Goal: Task Accomplishment & Management: Manage account settings

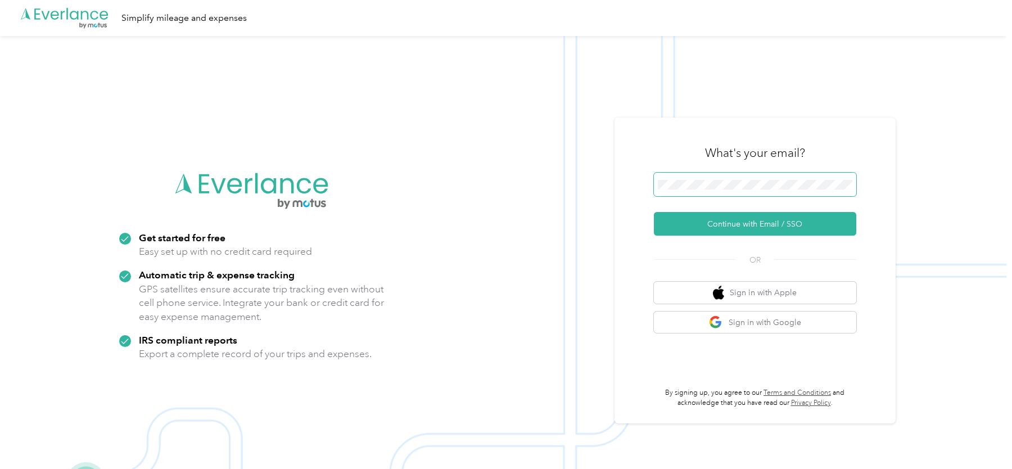
click at [698, 178] on span at bounding box center [755, 185] width 202 height 24
click at [594, 127] on img at bounding box center [503, 270] width 1006 height 469
click at [708, 229] on button "Continue with Email / SSO" at bounding box center [755, 224] width 202 height 24
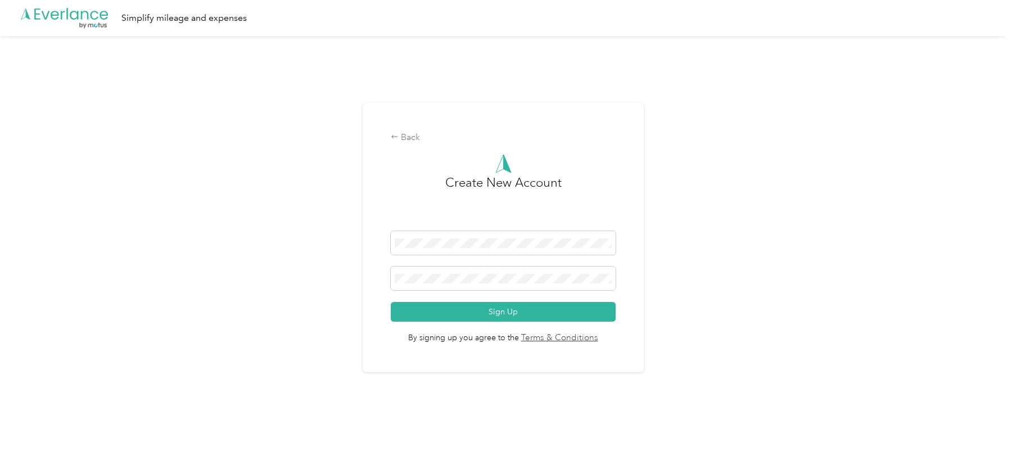
click at [301, 249] on div "Back Create New Account Sign Up By signing up you agree to the Terms & Conditio…" at bounding box center [503, 242] width 1006 height 413
click at [480, 315] on button "Sign Up" at bounding box center [503, 312] width 225 height 20
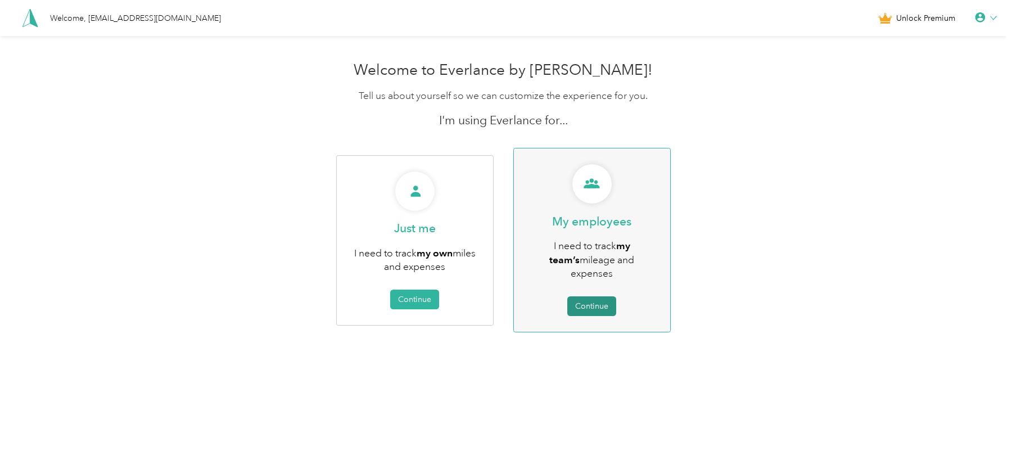
click at [601, 296] on button "Continue" at bounding box center [591, 306] width 49 height 20
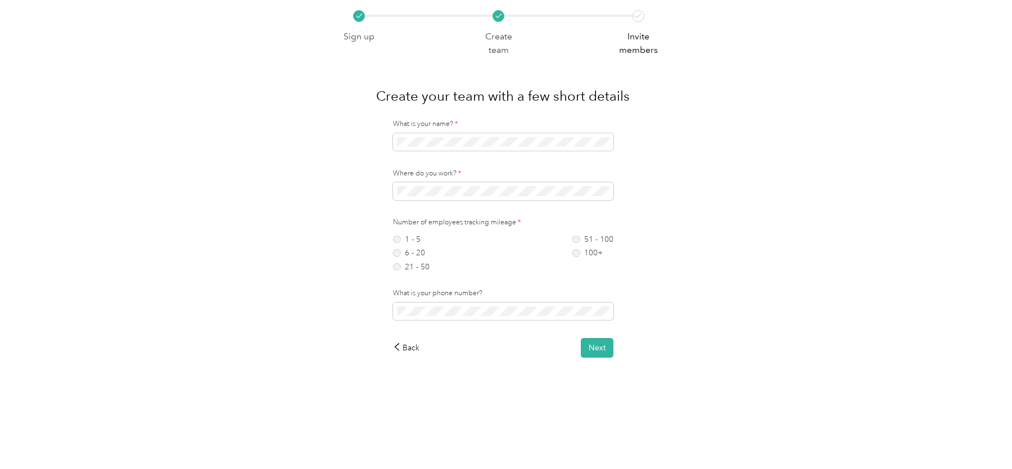
click at [263, 219] on div "Sign up Create team Invite members Create your team with a few short details Wh…" at bounding box center [503, 206] width 1006 height 413
click at [598, 253] on label "100+" at bounding box center [592, 253] width 41 height 8
click at [580, 240] on label "51 - 100" at bounding box center [592, 240] width 41 height 8
click at [594, 351] on button "Next" at bounding box center [597, 348] width 33 height 20
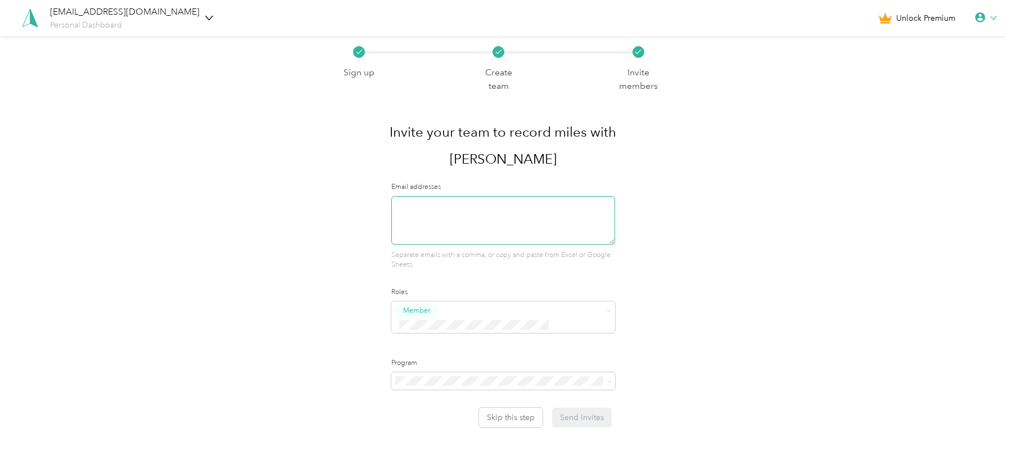
click at [441, 196] on textarea at bounding box center [503, 220] width 224 height 48
type textarea "[EMAIL_ADDRESS][DOMAIN_NAME]"
click at [233, 286] on div "Sign up Create team Invite members Invite your team to record miles with Everla…" at bounding box center [503, 259] width 1006 height 446
click at [461, 390] on div "Super Admin" at bounding box center [505, 390] width 209 height 14
click at [439, 426] on div "No program" at bounding box center [505, 432] width 209 height 12
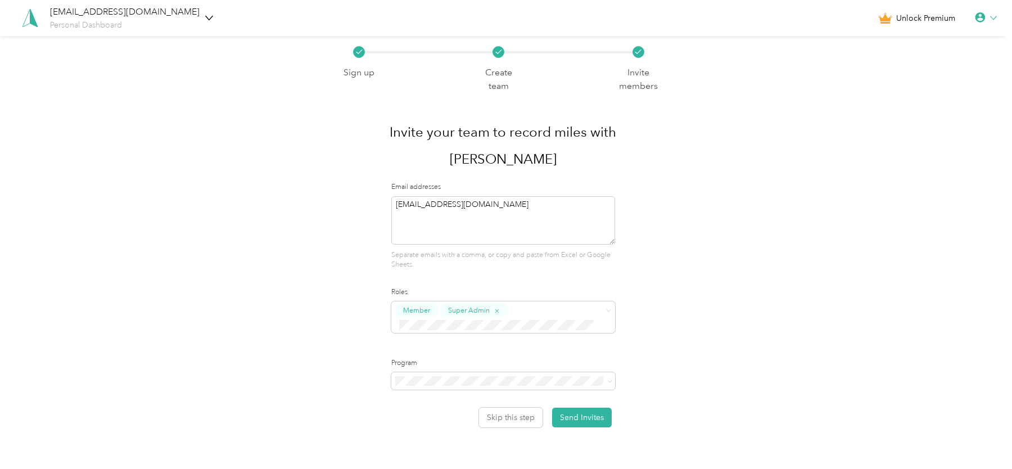
click at [354, 266] on div "Sign up Create team Invite members Invite your team to record miles with Everla…" at bounding box center [504, 231] width 336 height 391
click at [447, 196] on textarea "[EMAIL_ADDRESS][DOMAIN_NAME]" at bounding box center [503, 220] width 224 height 48
click at [336, 240] on div "Sign up Create team Invite members Invite your team to record miles with Everla…" at bounding box center [503, 259] width 1006 height 446
click at [508, 408] on button "Skip this step" at bounding box center [511, 418] width 64 height 20
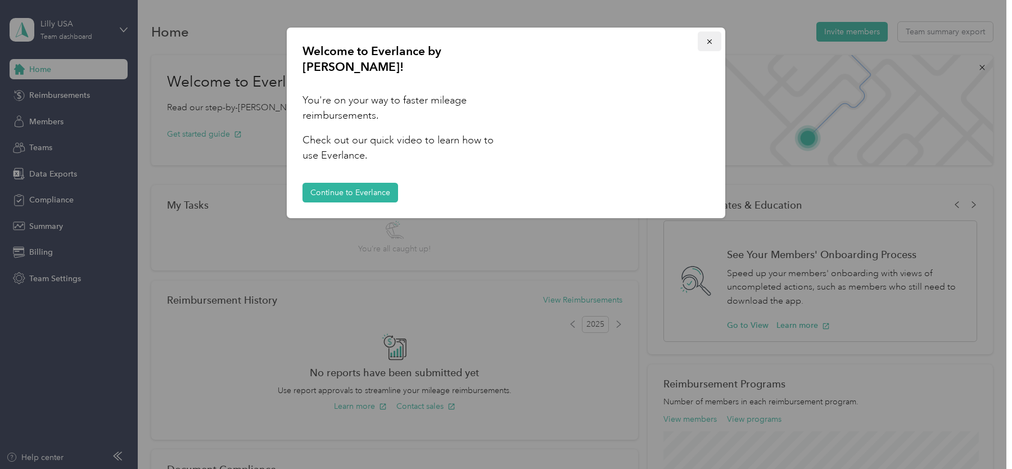
click at [698, 49] on button "button" at bounding box center [710, 41] width 24 height 20
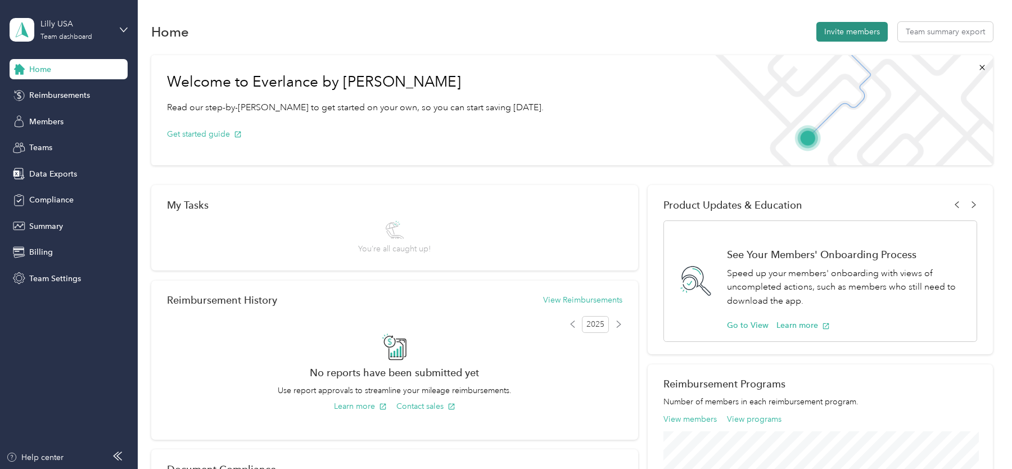
click at [836, 32] on button "Invite members" at bounding box center [851, 32] width 71 height 20
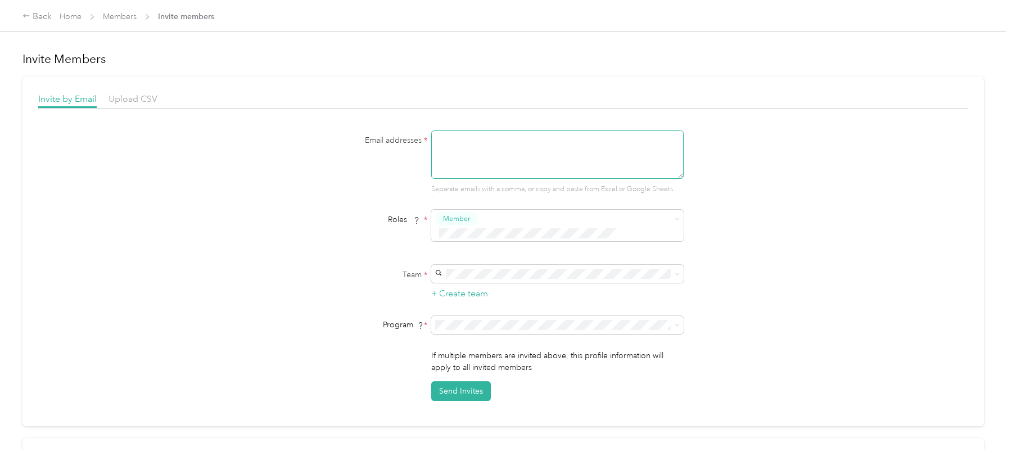
click at [501, 157] on textarea at bounding box center [557, 154] width 252 height 48
click at [70, 17] on link "Home" at bounding box center [71, 17] width 22 height 10
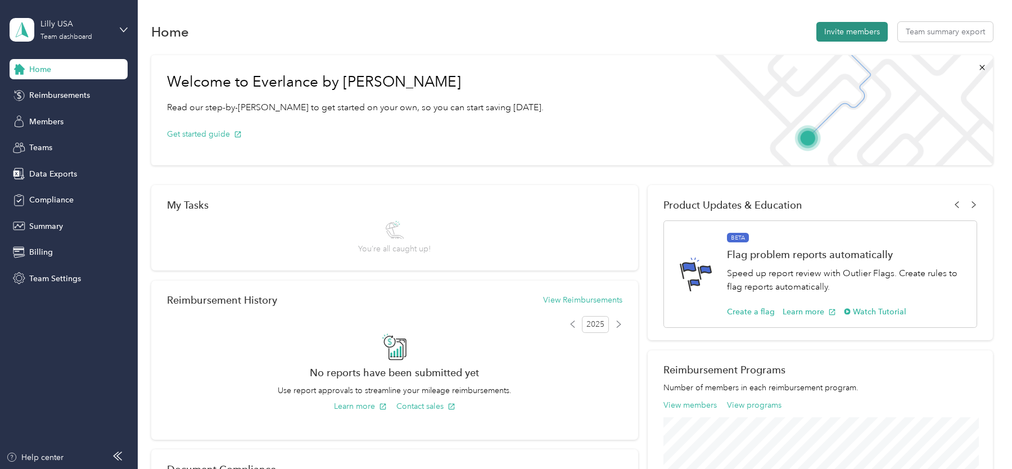
click at [844, 29] on button "Invite members" at bounding box center [851, 32] width 71 height 20
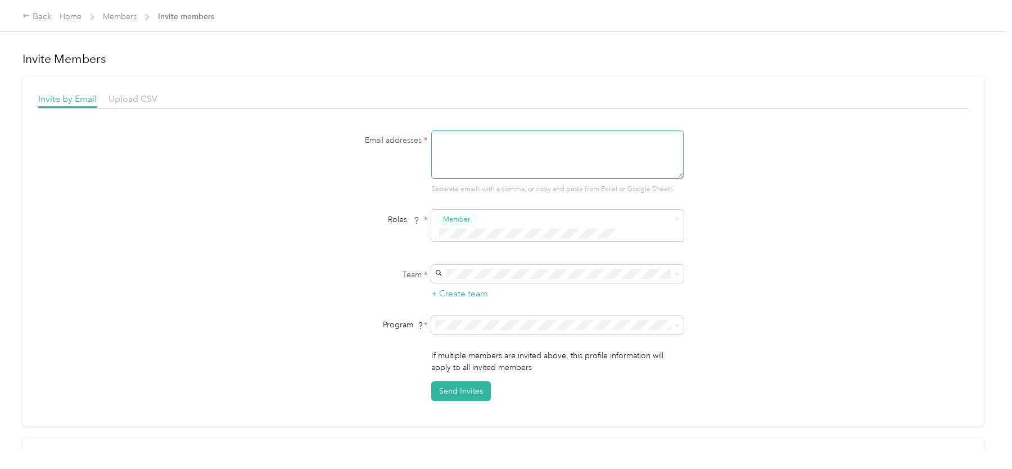
click at [496, 151] on textarea at bounding box center [557, 154] width 252 height 48
click at [489, 137] on textarea "[EMAIL_ADDRESS][DOMAIN_NAME]" at bounding box center [557, 154] width 252 height 48
type textarea "[EMAIL_ADDRESS][DOMAIN_NAME]"
click at [281, 205] on div "Email addresses * [EMAIL_ADDRESS][DOMAIN_NAME] Separate emails with a comma, or…" at bounding box center [503, 265] width 930 height 270
click at [511, 228] on div at bounding box center [550, 234] width 230 height 12
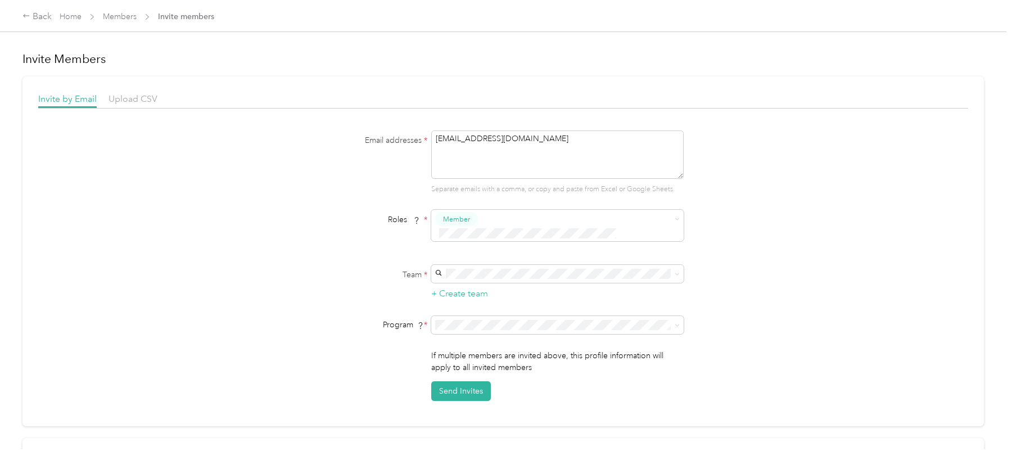
click at [493, 324] on button "Super Admin" at bounding box center [470, 325] width 57 height 14
click at [464, 283] on div "Lilly USA (Main organization) [PERSON_NAME]" at bounding box center [560, 285] width 237 height 26
click at [476, 385] on span "No program" at bounding box center [464, 385] width 45 height 10
click at [460, 381] on button "Send Invites" at bounding box center [461, 391] width 60 height 20
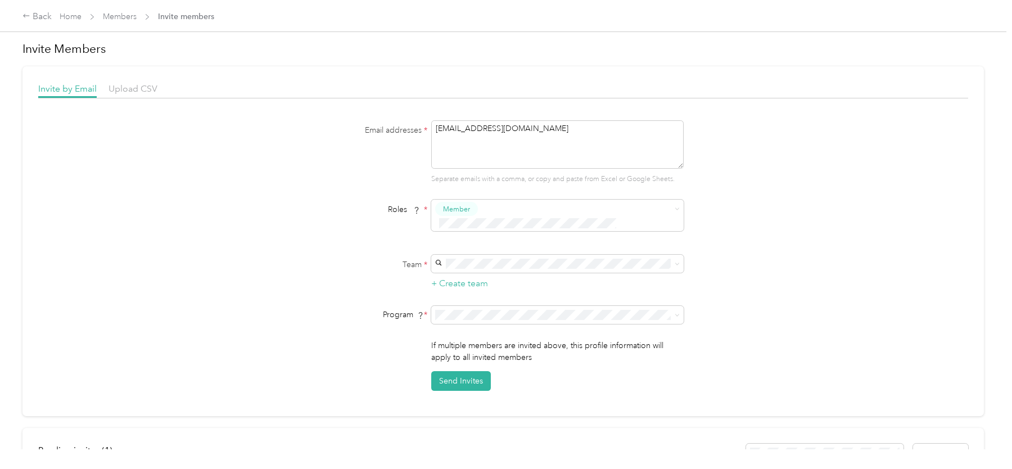
scroll to position [8, 0]
click at [68, 15] on link "Home" at bounding box center [71, 17] width 22 height 10
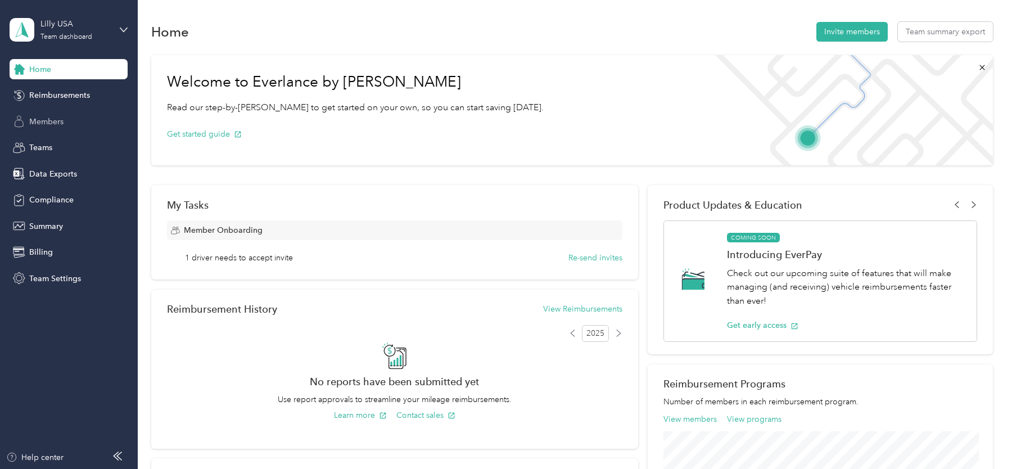
click at [28, 117] on div "Members" at bounding box center [69, 121] width 118 height 20
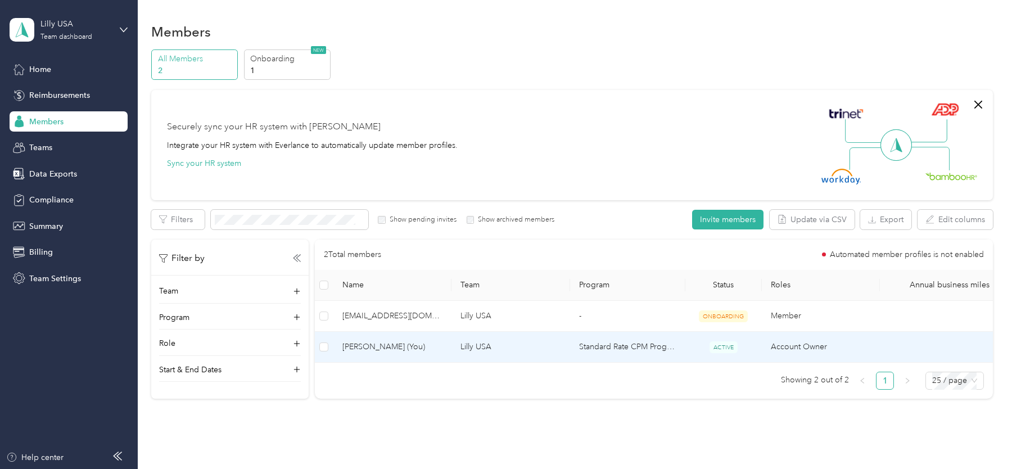
click at [412, 342] on span "[PERSON_NAME] (You)" at bounding box center [392, 347] width 100 height 12
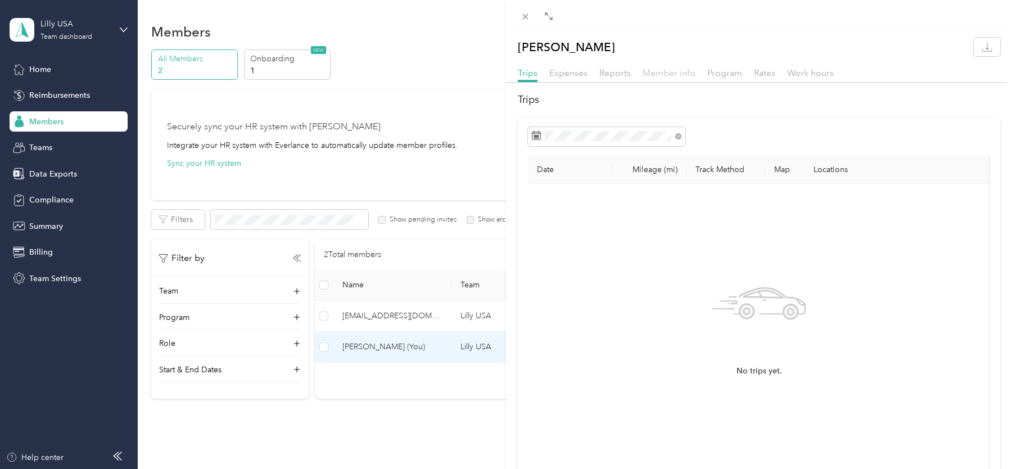
click at [657, 70] on span "Member info" at bounding box center [669, 72] width 53 height 11
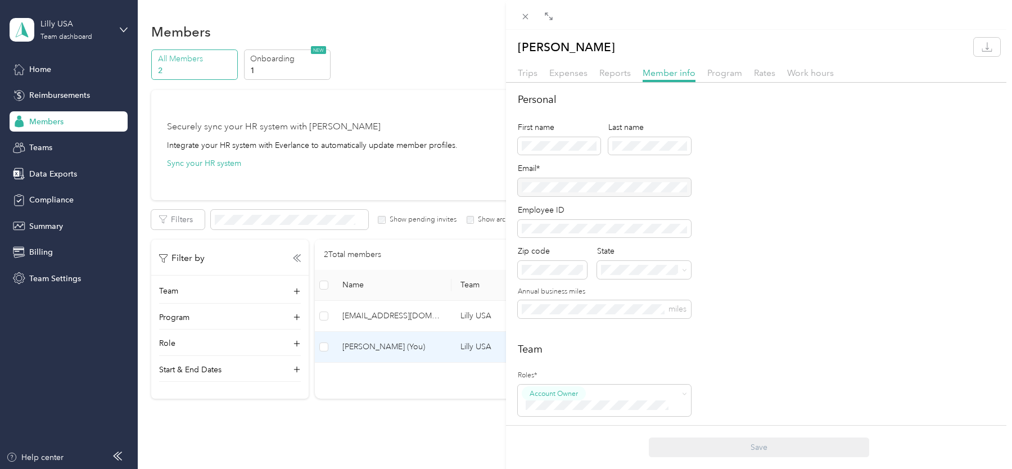
click at [580, 188] on div at bounding box center [604, 187] width 173 height 18
click at [525, 19] on icon at bounding box center [526, 17] width 10 height 10
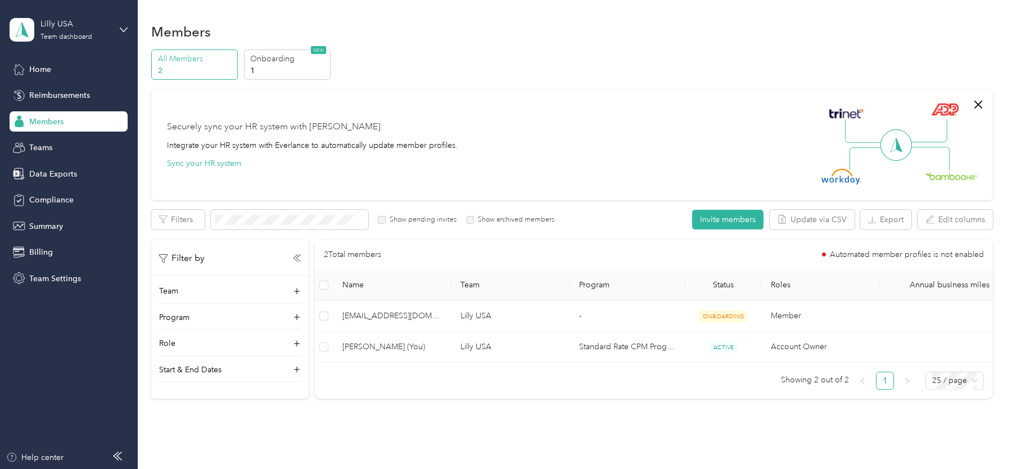
click at [115, 37] on div "[PERSON_NAME] USA Team dashboard" at bounding box center [69, 29] width 118 height 39
click at [67, 139] on div "Log out" at bounding box center [127, 144] width 221 height 20
